Goal: Navigation & Orientation: Go to known website

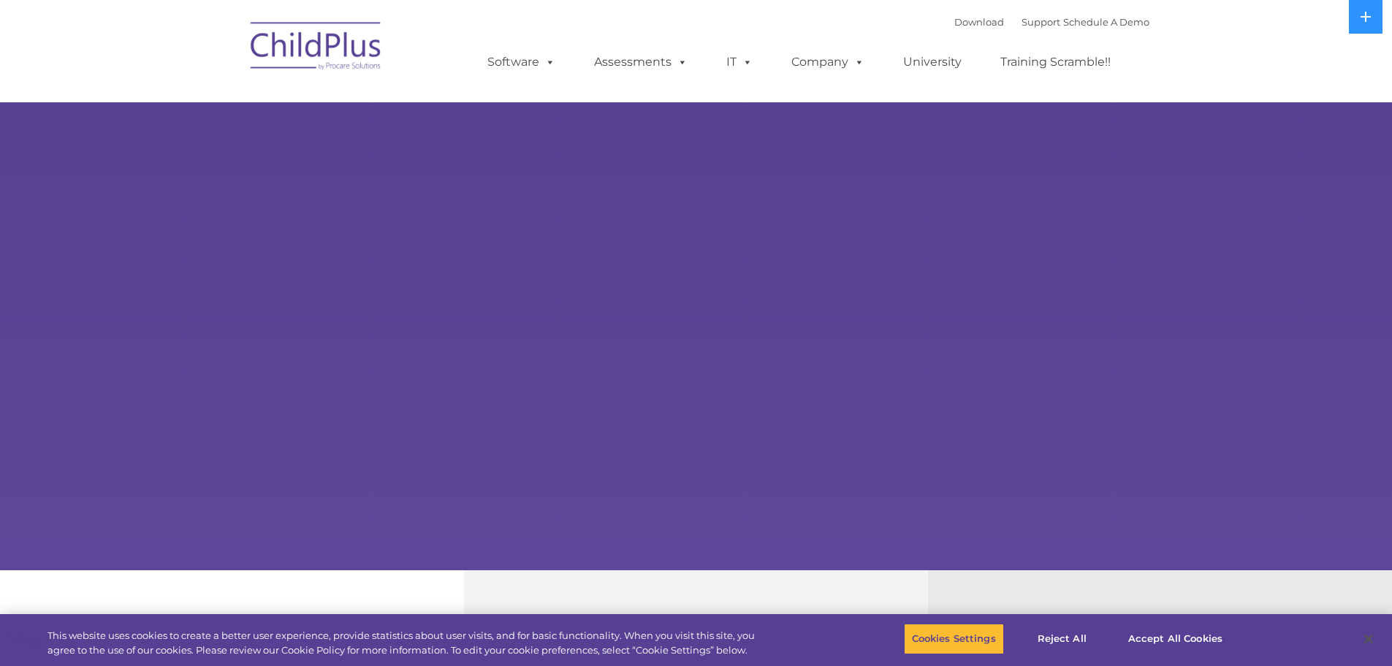
select select "MEDIUM"
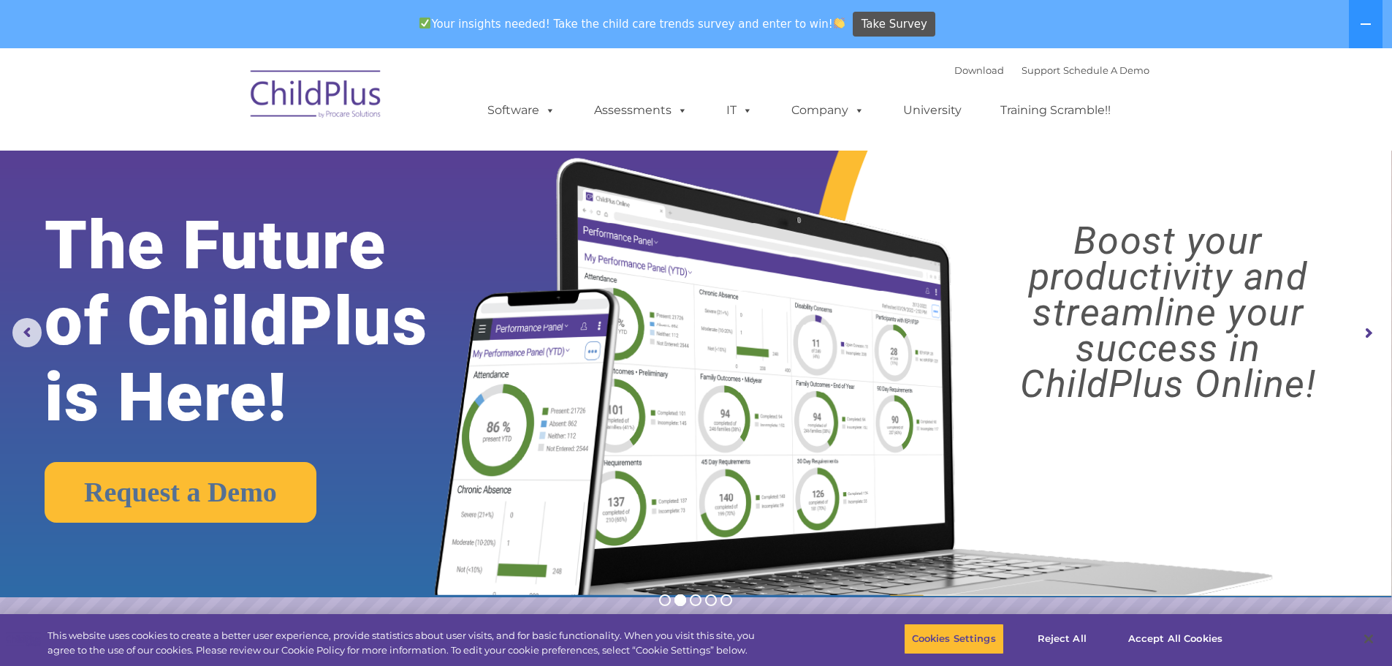
click at [327, 115] on img at bounding box center [316, 96] width 146 height 73
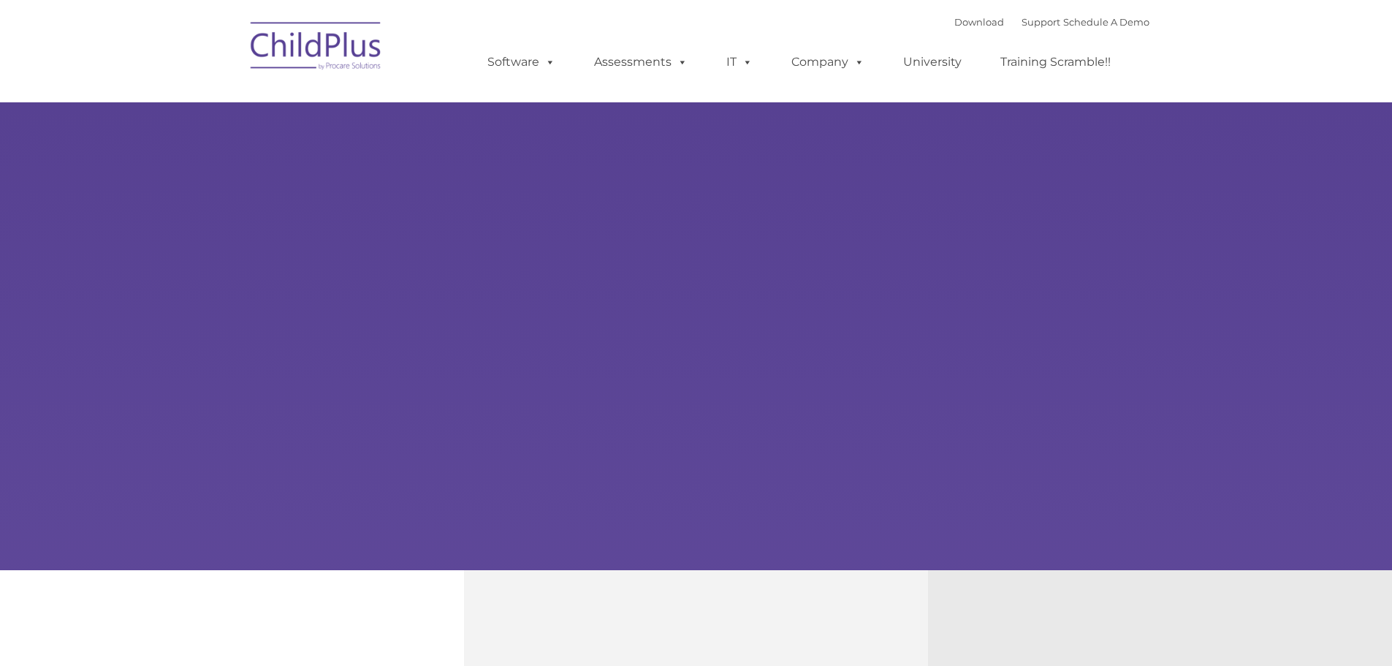
select select "MEDIUM"
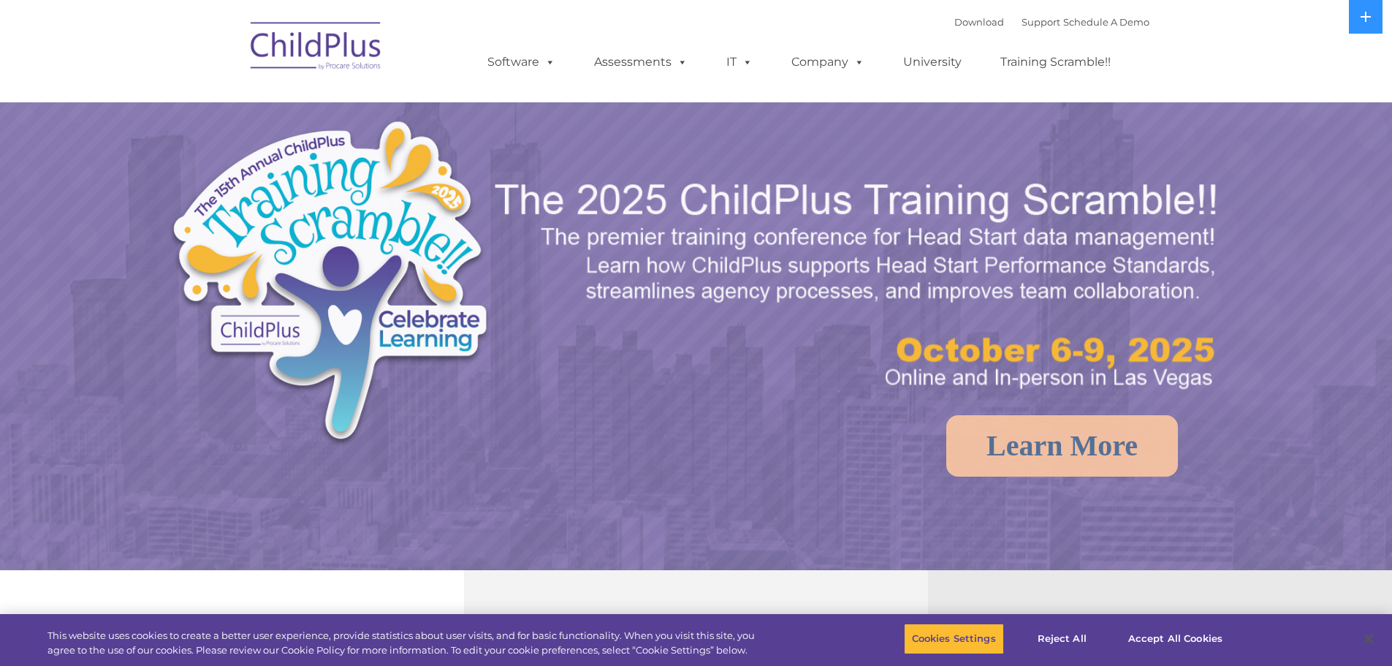
select select "MEDIUM"
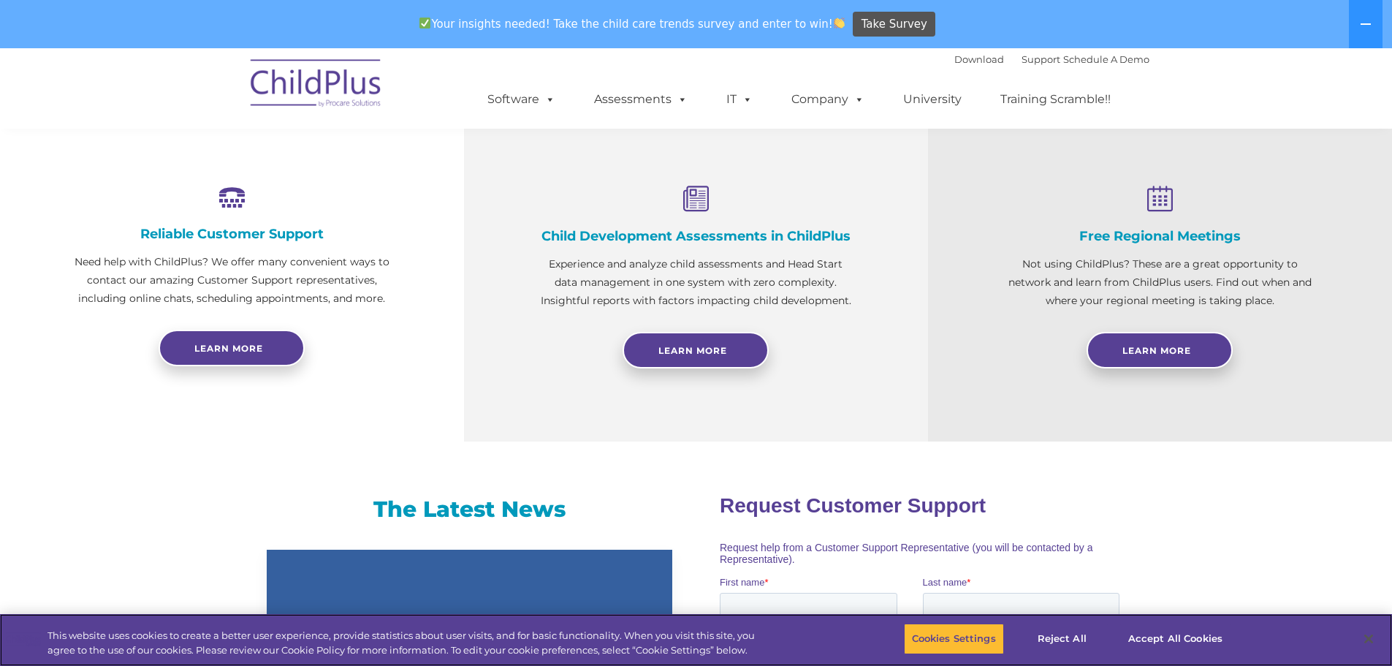
scroll to position [534, 0]
